Goal: Information Seeking & Learning: Learn about a topic

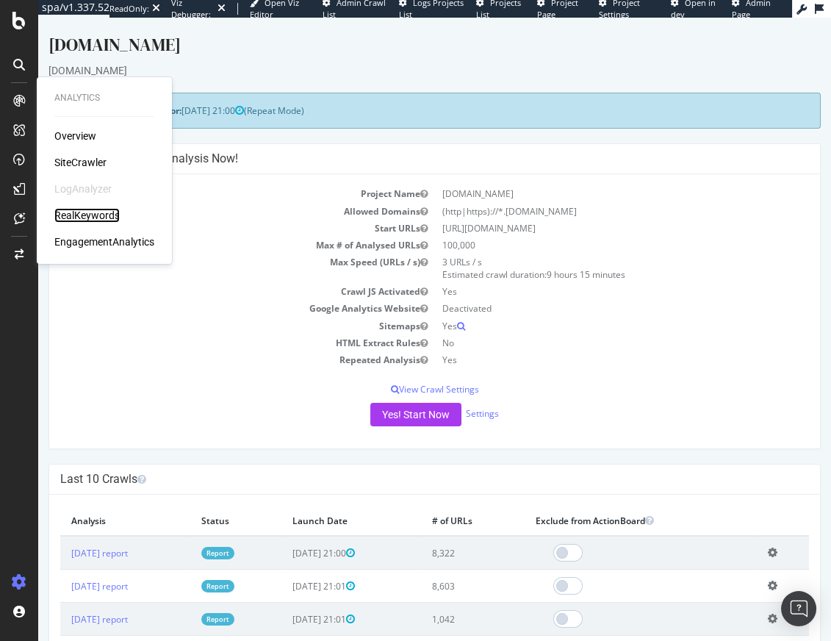
click at [85, 213] on div "RealKeywords" at bounding box center [86, 215] width 65 height 15
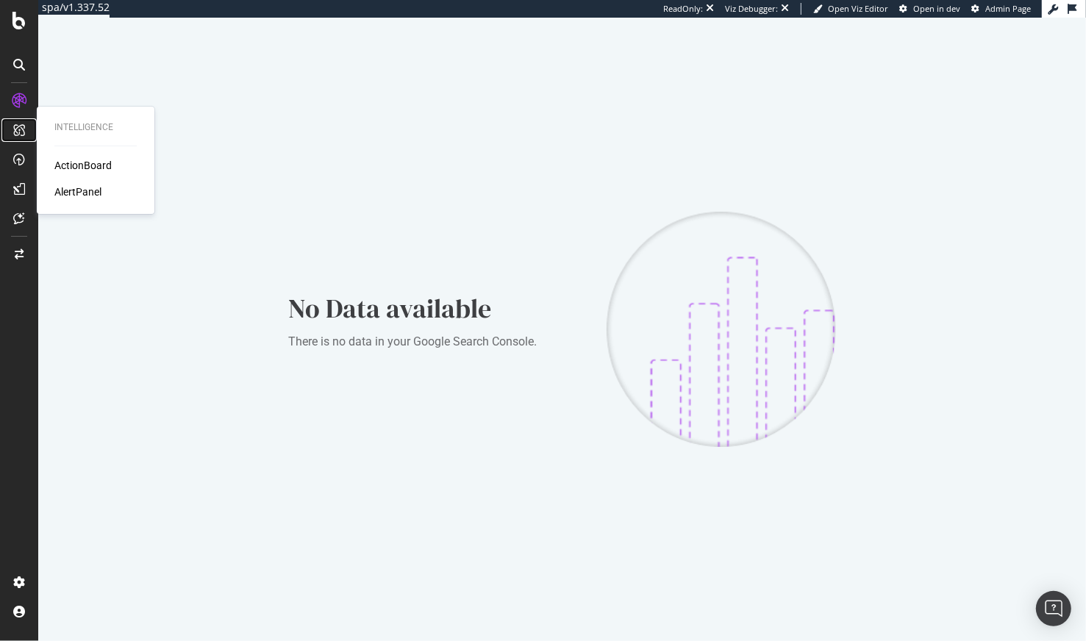
click at [19, 132] on icon at bounding box center [19, 130] width 12 height 12
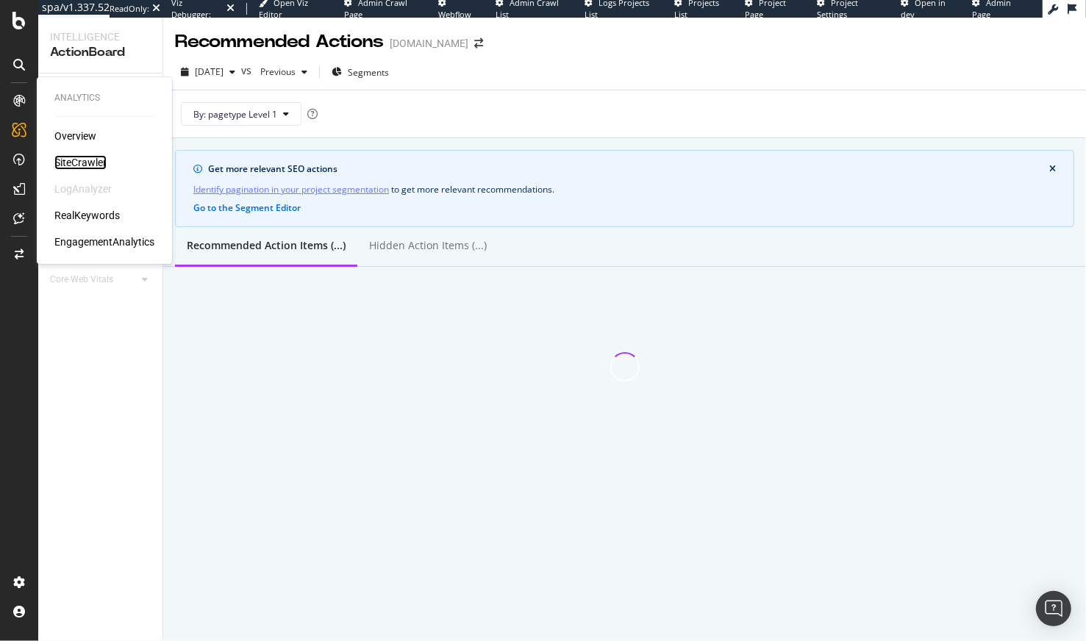
click at [69, 154] on div "Overview SiteCrawler LogAnalyzer RealKeywords EngagementAnalytics" at bounding box center [104, 189] width 100 height 121
click at [82, 161] on div "SiteCrawler" at bounding box center [80, 162] width 52 height 15
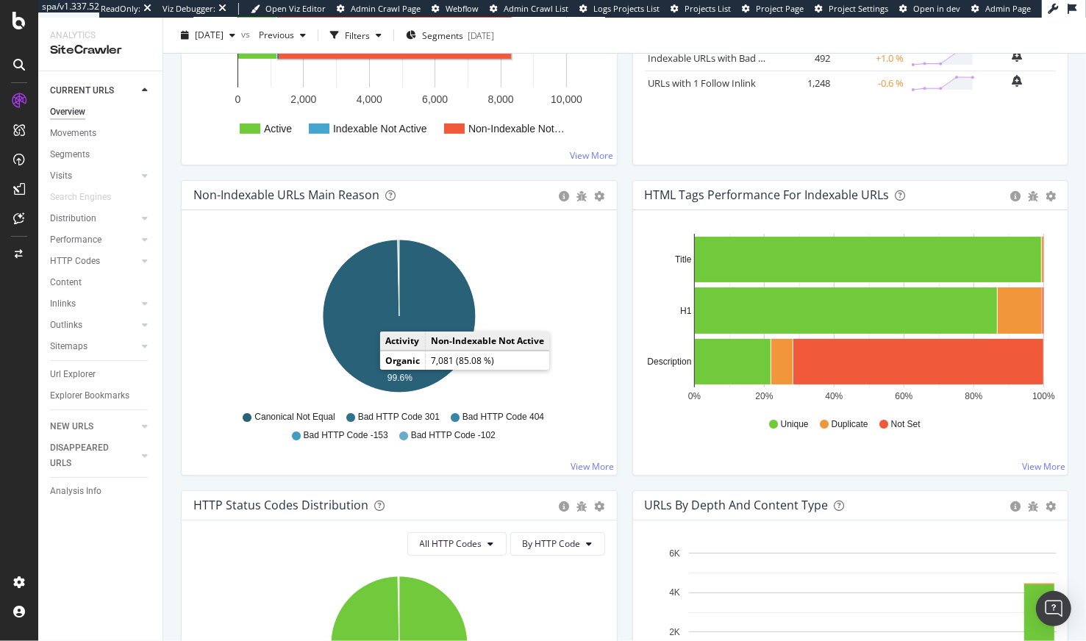
scroll to position [392, 0]
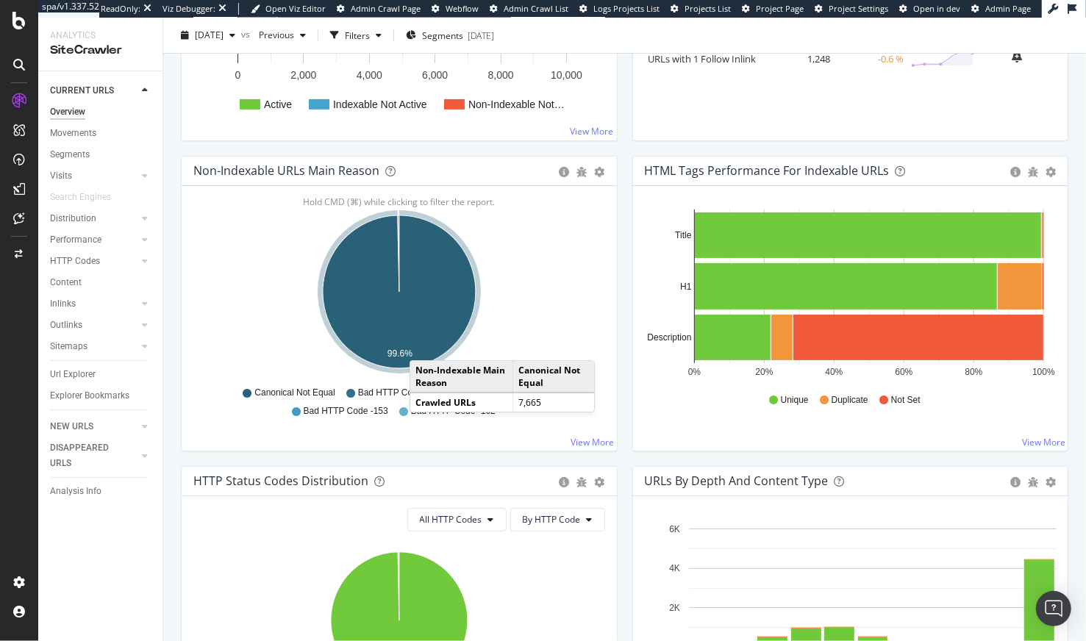
click at [424, 345] on icon "A chart." at bounding box center [399, 291] width 153 height 153
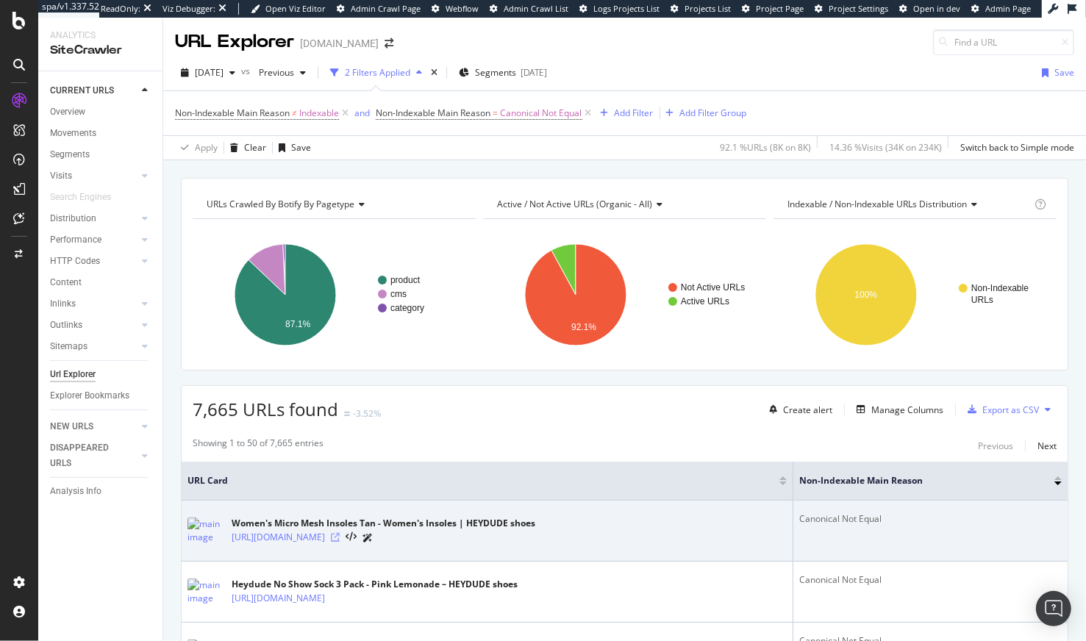
click at [340, 537] on icon at bounding box center [335, 537] width 9 height 9
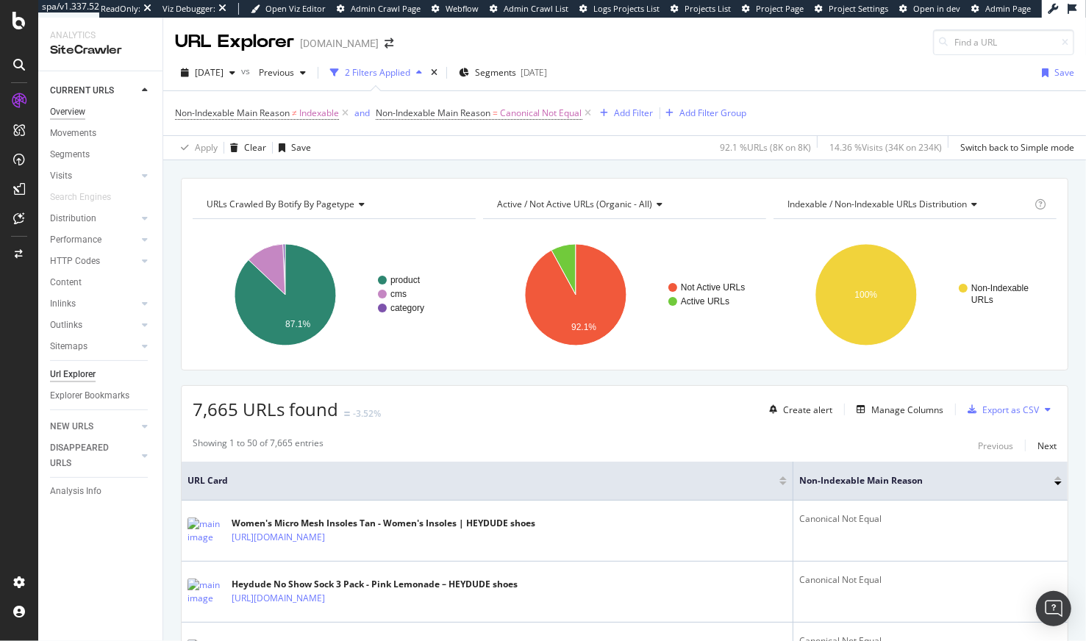
click at [72, 111] on div "Overview" at bounding box center [67, 111] width 35 height 15
